Goal: Task Accomplishment & Management: Use online tool/utility

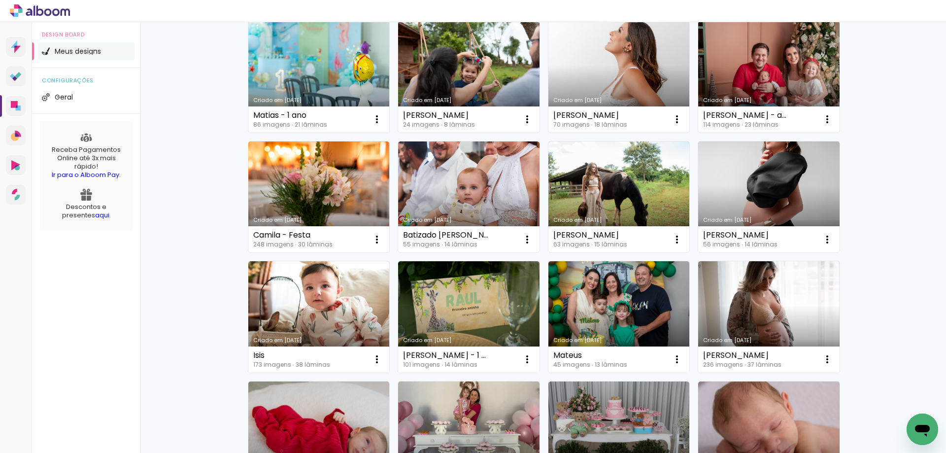
scroll to position [617, 0]
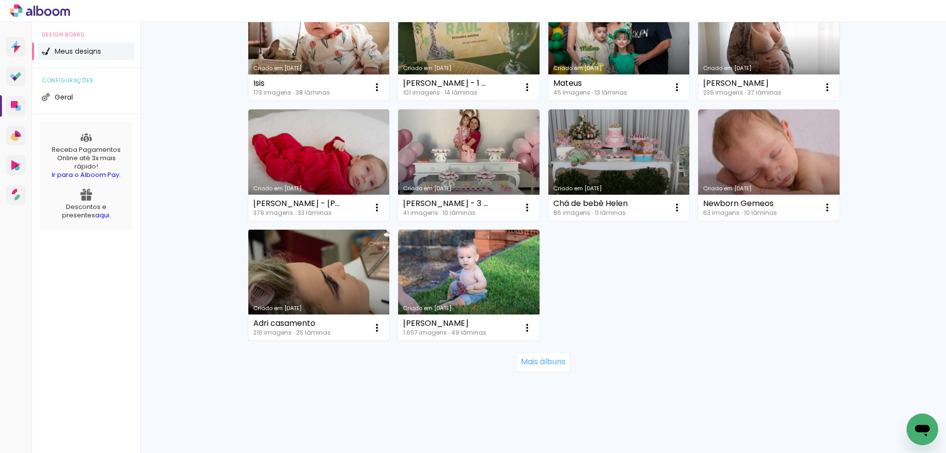
click at [355, 256] on link "Criado em [DATE]" at bounding box center [318, 285] width 141 height 111
